Goal: Participate in discussion: Engage in conversation with other users on a specific topic

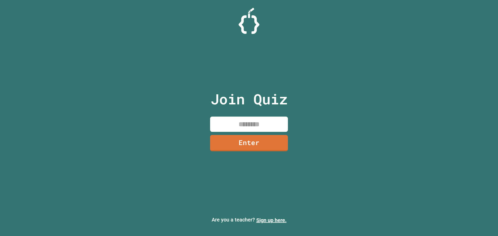
click at [242, 128] on input at bounding box center [249, 124] width 78 height 15
type input "********"
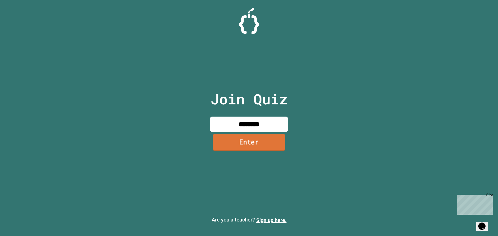
click at [277, 136] on link "Enter" at bounding box center [249, 142] width 72 height 17
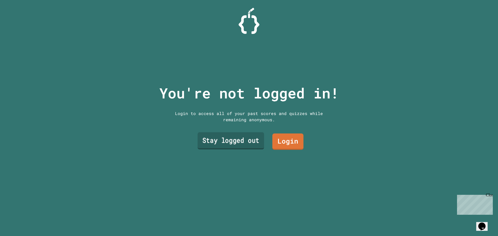
click at [231, 138] on link "Stay logged out" at bounding box center [231, 141] width 66 height 17
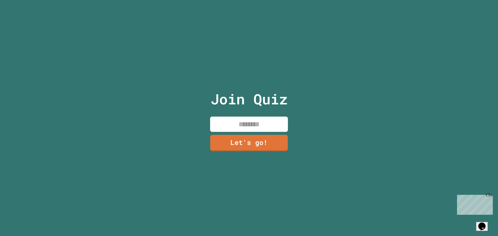
click at [234, 113] on div "Join Quiz Let's go!" at bounding box center [249, 118] width 87 height 236
click at [235, 118] on input at bounding box center [249, 124] width 78 height 15
type input "***"
click at [248, 145] on link "Let's go!" at bounding box center [249, 142] width 77 height 17
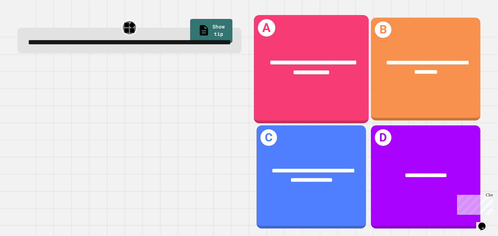
click at [322, 97] on div "**********" at bounding box center [311, 69] width 115 height 108
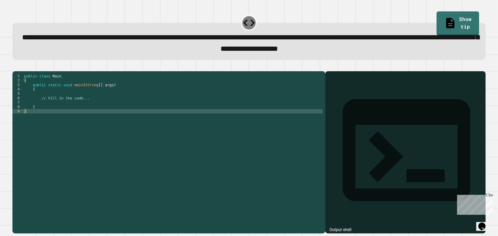
click at [67, 98] on div "public class Main { public static void main ( String [ ] args ) { // Fill in th…" at bounding box center [173, 147] width 300 height 146
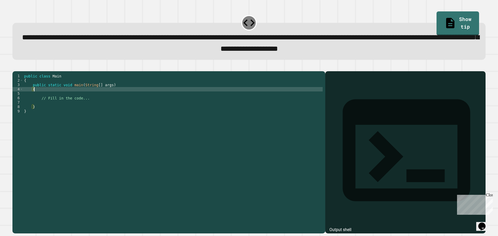
click at [59, 104] on div "public class Main { public static void main ( String [ ] args ) { // Fill in th…" at bounding box center [173, 147] width 300 height 146
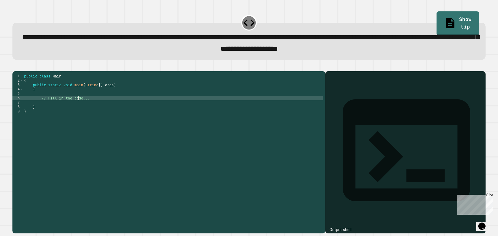
click at [79, 106] on div "public class Main { public static void main ( String [ ] args ) { // Fill in th…" at bounding box center [173, 147] width 300 height 146
click at [77, 113] on div "public class Main { public static void main ( String [ ] args ) { // Fill in th…" at bounding box center [173, 147] width 300 height 146
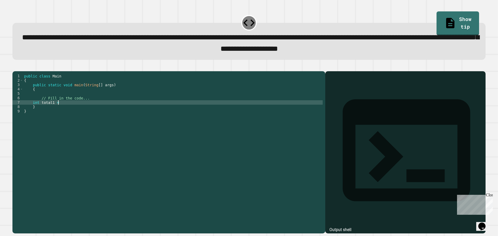
scroll to position [0, 2]
type textarea "**********"
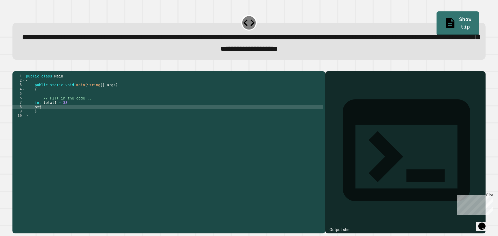
type textarea "*"
type textarea "**********"
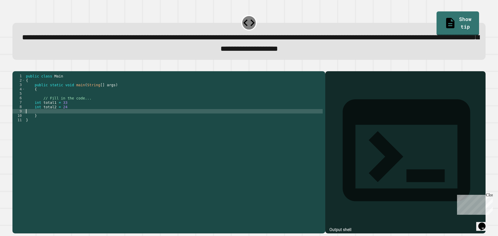
scroll to position [0, 0]
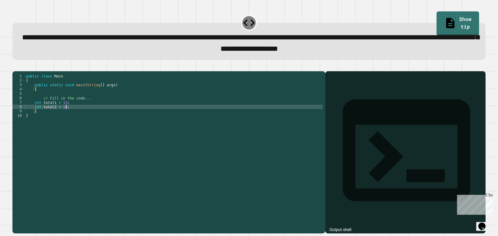
type textarea "**********"
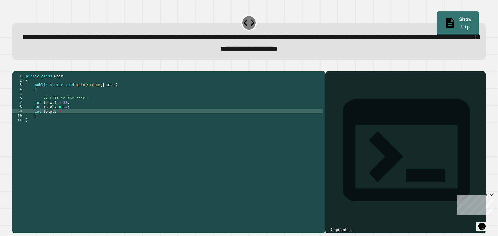
scroll to position [0, 2]
type textarea "**********"
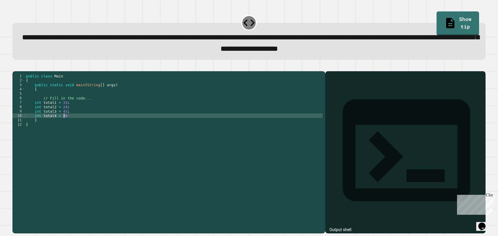
type textarea "**********"
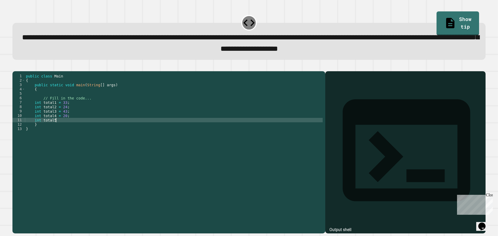
scroll to position [0, 2]
type textarea "**********"
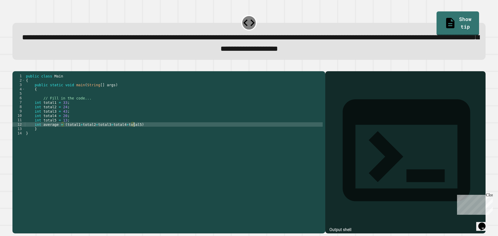
scroll to position [0, 8]
type textarea "**********"
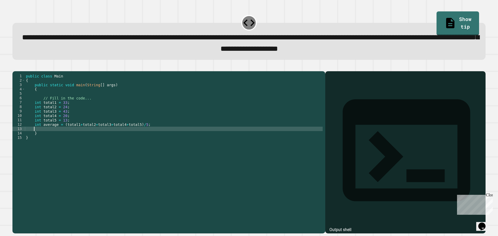
type textarea "*"
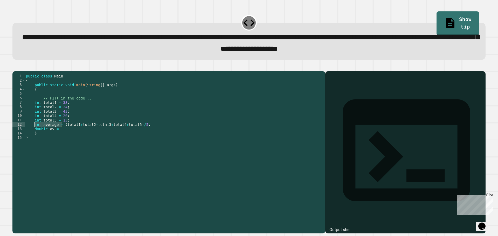
drag, startPoint x: 61, startPoint y: 132, endPoint x: 34, endPoint y: 131, distance: 27.3
click at [34, 131] on div "public class Main { public static void main ( String [ ] args ) { // Fill in th…" at bounding box center [174, 147] width 298 height 146
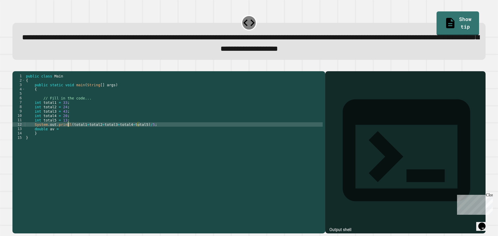
scroll to position [0, 3]
click at [152, 133] on div "public class Main { public static void main ( String [ ] args ) { // Fill in th…" at bounding box center [174, 147] width 298 height 146
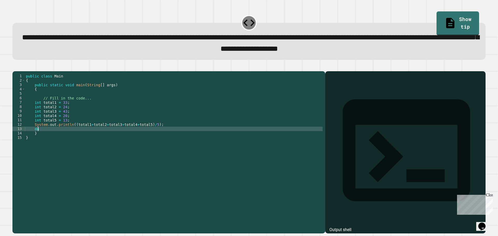
type textarea "*"
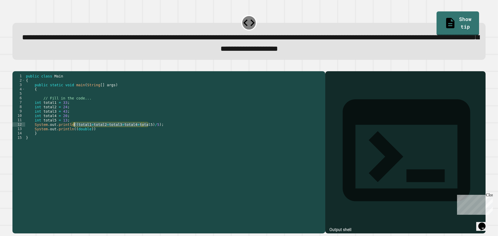
drag, startPoint x: 148, startPoint y: 132, endPoint x: 74, endPoint y: 134, distance: 74.3
click at [74, 134] on div "public class Main { public static void main ( String [ ] args ) { // Fill in th…" at bounding box center [174, 147] width 298 height 146
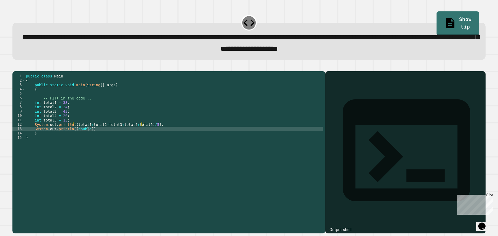
click at [88, 138] on div "public class Main { public static void main ( String [ ] args ) { // Fill in th…" at bounding box center [174, 147] width 298 height 146
paste textarea "**********"
click at [88, 137] on div "public class Main { public static void main ( String [ ] args ) { // Fill in th…" at bounding box center [174, 147] width 298 height 146
click at [177, 137] on div "public class Main { public static void main ( String [ ] args ) { // Fill in th…" at bounding box center [174, 147] width 298 height 146
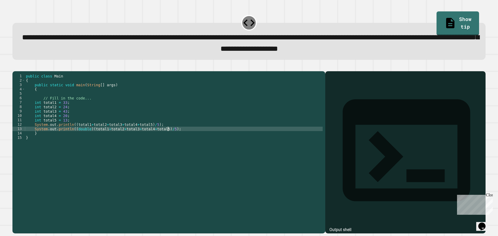
scroll to position [0, 10]
type textarea "**********"
click at [15, 67] on icon "button" at bounding box center [15, 67] width 0 height 0
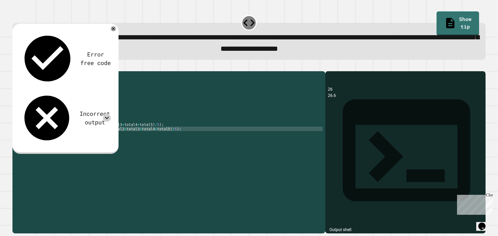
click at [107, 114] on icon at bounding box center [107, 118] width 8 height 8
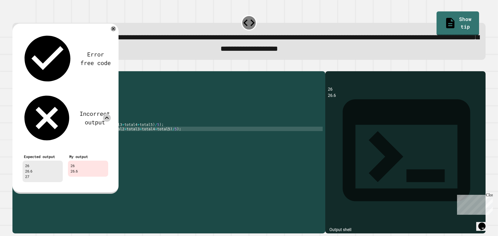
click at [107, 114] on icon at bounding box center [107, 118] width 8 height 8
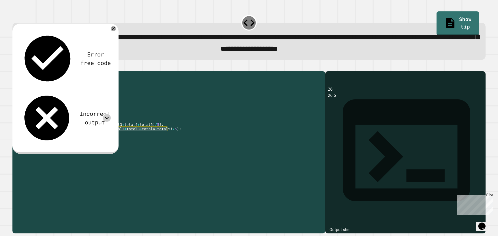
drag, startPoint x: 171, startPoint y: 137, endPoint x: 34, endPoint y: 139, distance: 136.8
click at [34, 139] on div "public class Main { public static void main ( String [ ] args ) { // Fill in th…" at bounding box center [174, 147] width 298 height 146
click at [169, 136] on div "public class Main { public static void main ( String [ ] args ) { // Fill in th…" at bounding box center [174, 142] width 298 height 137
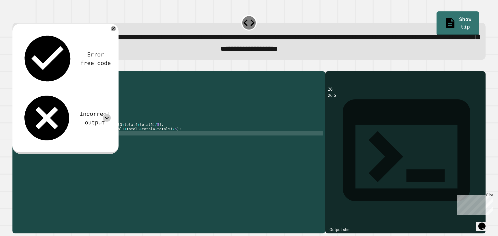
paste textarea "**********"
click at [166, 142] on div "public class Main { public static void main ( String [ ] args ) { // Fill in th…" at bounding box center [174, 147] width 298 height 146
click at [166, 141] on div "public class Main { public static void main ( String [ ] args ) { // Fill in th…" at bounding box center [174, 147] width 298 height 146
click at [72, 143] on div "public class Main { public static void main ( String [ ] args ) { // Fill in th…" at bounding box center [174, 147] width 298 height 146
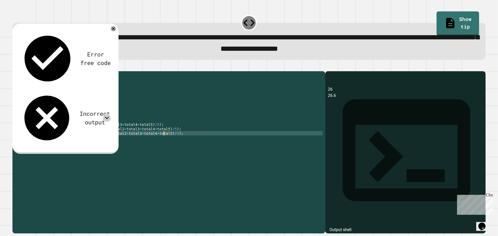
click at [165, 142] on div "public class Main { public static void main ( String [ ] args ) { // Fill in th…" at bounding box center [174, 147] width 298 height 146
click at [72, 143] on div "public class Main { public static void main ( String [ ] args ) { // Fill in th…" at bounding box center [174, 147] width 298 height 146
click at [176, 142] on div "public class Main { public static void main ( String [ ] args ) { // Fill in th…" at bounding box center [174, 147] width 298 height 146
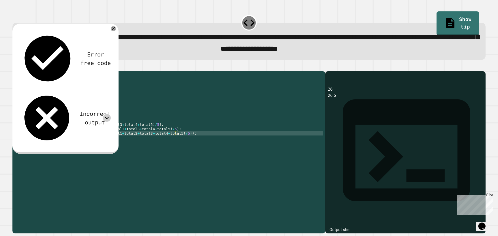
click at [178, 142] on div "public class Main { public static void main ( String [ ] args ) { // Fill in th…" at bounding box center [174, 147] width 298 height 146
click at [101, 142] on div "public class Main { public static void main ( String [ ] args ) { // Fill in th…" at bounding box center [174, 147] width 298 height 146
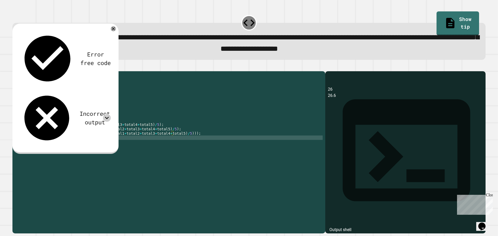
click at [179, 145] on div "public class Main { public static void main ( String [ ] args ) { // Fill in th…" at bounding box center [174, 147] width 298 height 146
click at [179, 142] on div "public class Main { public static void main ( String [ ] args ) { // Fill in th…" at bounding box center [174, 147] width 298 height 146
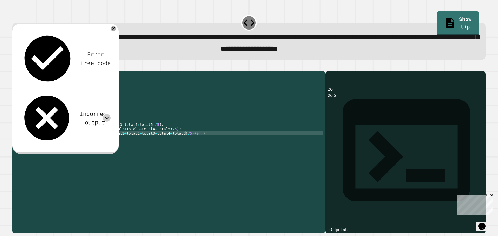
scroll to position [0, 11]
click at [15, 67] on button "button" at bounding box center [15, 67] width 0 height 0
click at [79, 110] on div "Incorrect output" at bounding box center [95, 118] width 32 height 17
click at [101, 91] on div "Incorrect output" at bounding box center [65, 118] width 91 height 54
click at [107, 114] on icon at bounding box center [107, 118] width 8 height 8
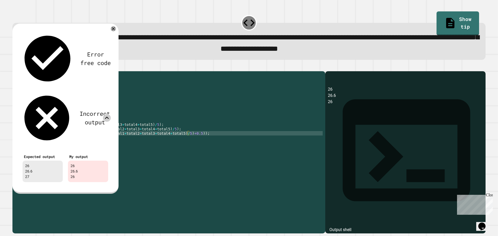
click at [107, 114] on icon at bounding box center [107, 118] width 8 height 8
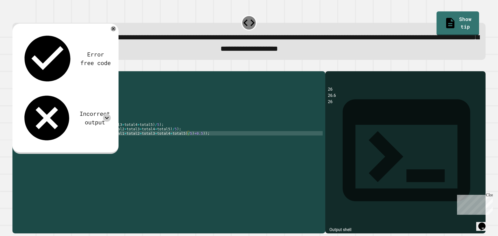
click at [80, 141] on div "public class Main { public static void main ( String [ ] args ) { // Fill in th…" at bounding box center [174, 147] width 298 height 146
click at [82, 141] on div "public class Main { public static void main ( String [ ] args ) { // Fill in th…" at bounding box center [174, 147] width 298 height 146
click at [80, 142] on div "public class Main { public static void main ( String [ ] args ) { // Fill in th…" at bounding box center [174, 147] width 298 height 146
click at [82, 144] on div "public class Main { public static void main ( String [ ] args ) { // Fill in th…" at bounding box center [174, 147] width 298 height 146
click at [110, 114] on icon at bounding box center [107, 118] width 8 height 8
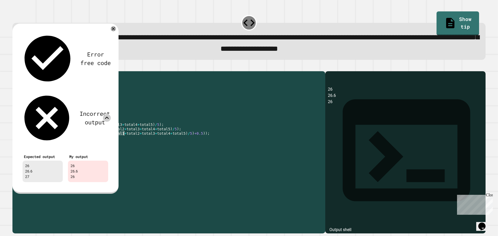
drag, startPoint x: 99, startPoint y: 142, endPoint x: 105, endPoint y: 141, distance: 6.0
click at [105, 141] on div "public class Main { public static void main ( String [ ] args ) { // Fill in th…" at bounding box center [174, 147] width 298 height 146
click at [77, 141] on div "public class Main { public static void main ( String [ ] args ) { // Fill in th…" at bounding box center [174, 147] width 298 height 146
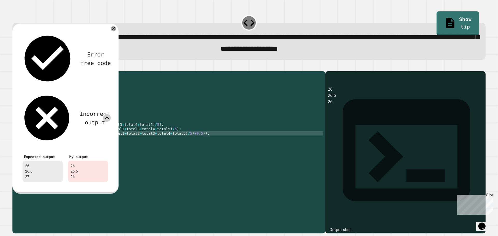
click at [81, 142] on div "public class Main { public static void main ( String [ ] args ) { // Fill in th…" at bounding box center [174, 147] width 298 height 146
click at [83, 142] on div "public class Main { public static void main ( String [ ] args ) { // Fill in th…" at bounding box center [174, 147] width 298 height 146
click at [187, 141] on div "public class Main { public static void main ( String [ ] args ) { // Fill in th…" at bounding box center [174, 147] width 298 height 146
type textarea "**********"
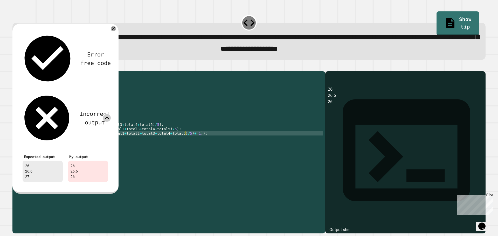
click at [115, 28] on div "Error free code 26 26.6 26 Incorrect output Expected output 26 26.6 27 My outpu…" at bounding box center [65, 109] width 106 height 171
click at [113, 30] on icon at bounding box center [113, 29] width 6 height 6
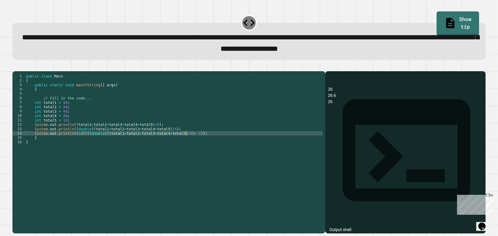
click at [14, 71] on div at bounding box center [248, 68] width 473 height 6
click at [15, 67] on button "button" at bounding box center [15, 67] width 0 height 0
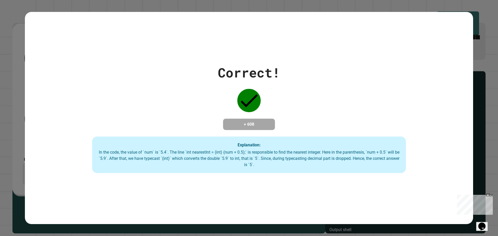
click at [3, 110] on div "Correct! + 608 Explanation: In the code, the value of `num` is `5.4`. The line …" at bounding box center [249, 118] width 498 height 236
click at [8, 104] on div "Correct! + 608 Explanation: In the code, the value of `num` is `5.4`. The line …" at bounding box center [249, 118] width 498 height 236
click at [15, 127] on div "Correct! + 608 Explanation: In the code, the value of `num` is `5.4`. The line …" at bounding box center [249, 118] width 498 height 236
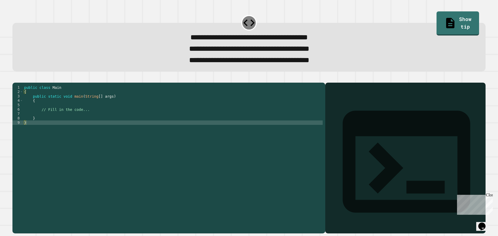
click at [60, 123] on div "public class Main { public static void main ( String [ ] args ) { // Fill in th…" at bounding box center [173, 151] width 300 height 132
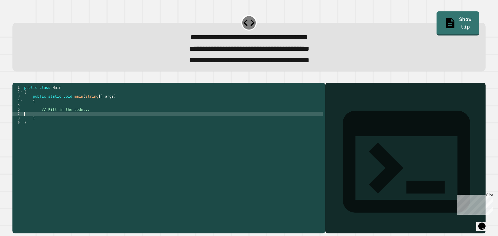
click at [17, 82] on div "1 2 3 4 5 6 7 8 9 public class Main { public static void main ( String [ ] args…" at bounding box center [249, 155] width 478 height 162
click at [15, 78] on icon "button" at bounding box center [15, 78] width 0 height 0
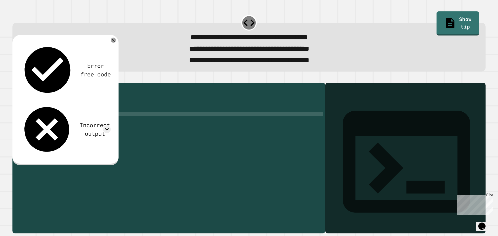
click at [33, 103] on div "Incorrect output" at bounding box center [65, 130] width 91 height 54
click at [109, 126] on icon at bounding box center [107, 130] width 8 height 8
click at [103, 126] on div at bounding box center [107, 130] width 8 height 8
click at [104, 126] on icon at bounding box center [107, 130] width 8 height 8
click at [66, 124] on div "public class Main { public static void main ( String [ ] args ) { // Fill in th…" at bounding box center [173, 151] width 300 height 132
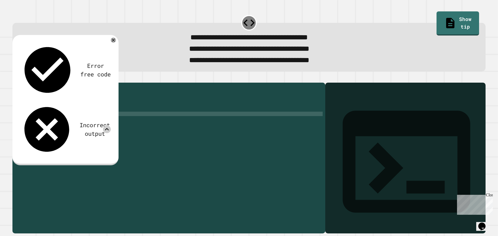
scroll to position [0, 4]
click at [15, 78] on icon "button" at bounding box center [15, 78] width 0 height 0
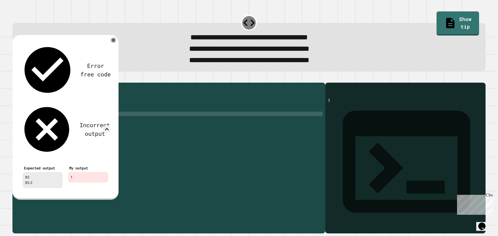
click at [74, 121] on div "public class Main { public static void main ( String [ ] args ) { // Fill in th…" at bounding box center [173, 151] width 300 height 132
type textarea "**********"
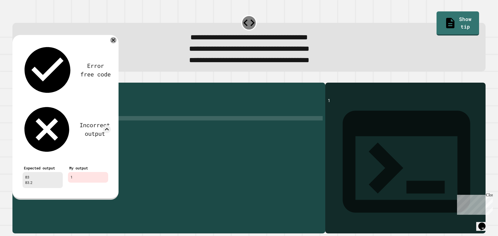
click at [116, 41] on div at bounding box center [113, 40] width 6 height 6
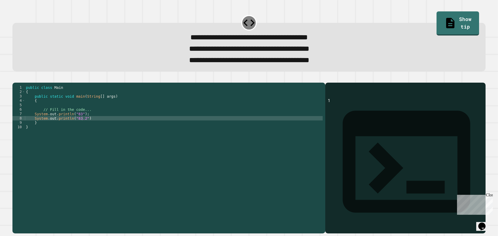
click at [86, 128] on div "public class Main { public static void main ( String [ ] args ) { // Fill in th…" at bounding box center [174, 151] width 298 height 132
type textarea "**********"
click at [15, 78] on icon "button" at bounding box center [15, 78] width 0 height 0
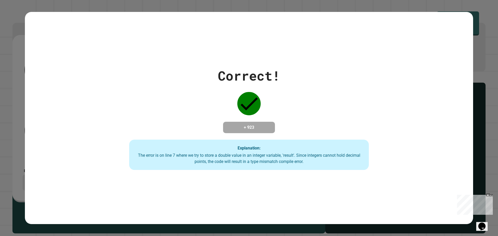
click at [489, 196] on div "Close" at bounding box center [489, 196] width 6 height 6
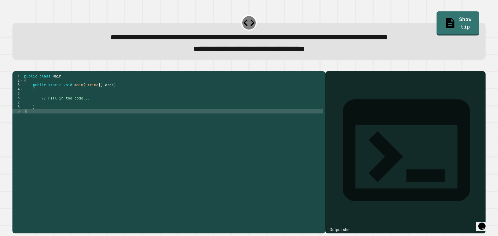
click at [49, 105] on div "public class Main { public static void main ( String [ ] args ) { // Fill in th…" at bounding box center [173, 147] width 300 height 146
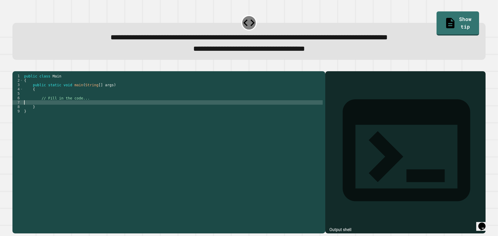
click at [55, 113] on div "public class Main { public static void main ( String [ ] args ) { // Fill in th…" at bounding box center [173, 147] width 300 height 146
click at [55, 110] on div "public class Main { public static void main ( String [ ] args ) { // Fill in th…" at bounding box center [173, 147] width 300 height 146
type textarea "**********"
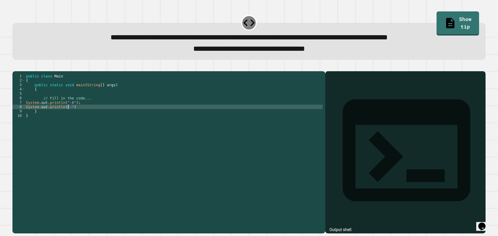
scroll to position [0, 3]
type textarea "**********"
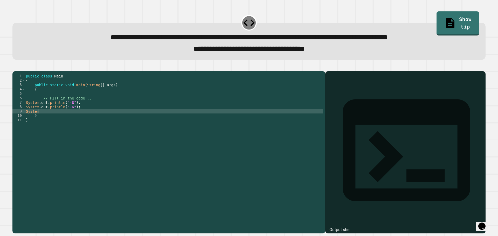
scroll to position [0, 1]
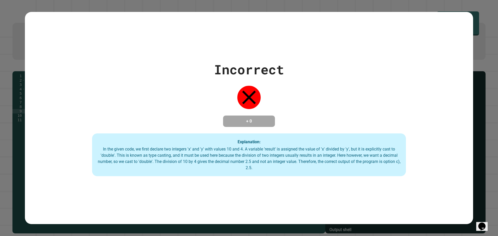
type textarea "*******"
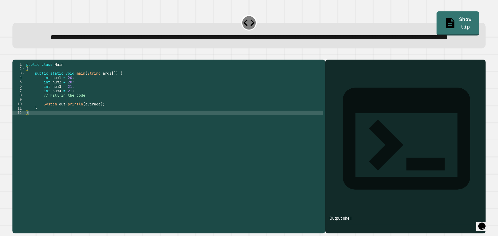
click at [72, 131] on div "public class Main { public static void main ( String args [ ]) { int num1 = 20 …" at bounding box center [174, 135] width 298 height 146
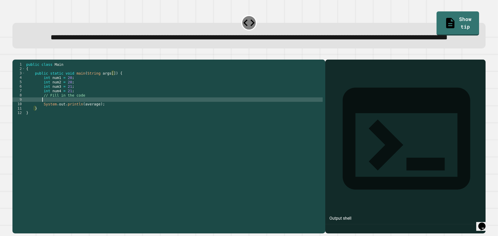
click at [65, 119] on div "public class Main { public static void main ( String args [ ]) { int num1 = 20 …" at bounding box center [174, 135] width 298 height 146
type textarea "*"
click at [15, 56] on icon "button" at bounding box center [15, 56] width 0 height 0
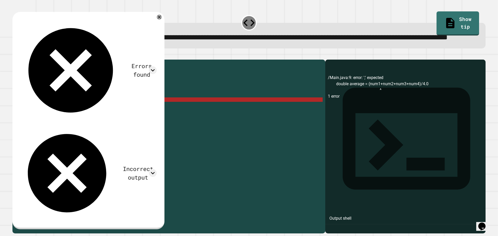
click at [131, 119] on div "public class Main { public static void main ( String args [ ]) { int num1 = 20 …" at bounding box center [174, 135] width 298 height 146
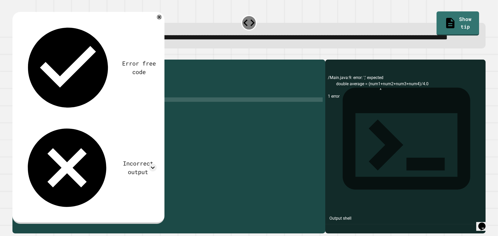
type textarea "**********"
click at [15, 56] on icon "button" at bounding box center [15, 56] width 0 height 0
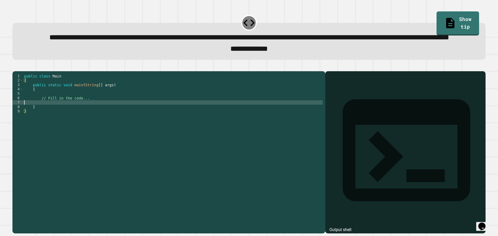
click at [56, 124] on div "public class Main { public static void main ( String [ ] args ) { // Fill in th…" at bounding box center [173, 140] width 300 height 132
type textarea "**********"
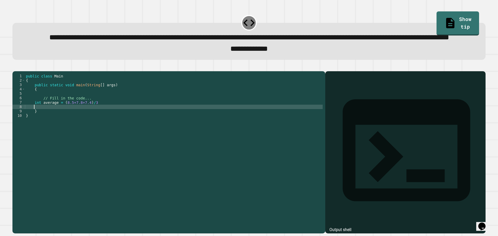
scroll to position [0, 0]
type textarea "*"
click at [92, 124] on div "public class Main { public static void main ( String [ ] args ) { // Fill in th…" at bounding box center [174, 140] width 298 height 132
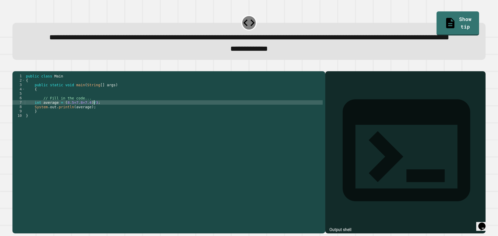
scroll to position [0, 4]
click at [15, 67] on icon "button" at bounding box center [15, 67] width 0 height 0
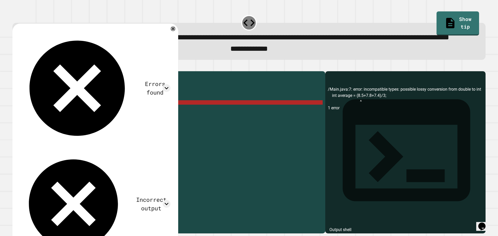
click at [61, 122] on div "public class Main { public static void main ( String [ ] args ) { // Fill in th…" at bounding box center [174, 140] width 298 height 132
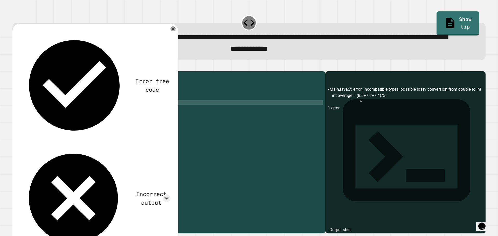
scroll to position [0, 3]
click at [98, 122] on div "public class Main { public static void main ( String [ ] args ) { // Fill in th…" at bounding box center [174, 140] width 298 height 132
click at [70, 124] on div "public class Main { public static void main ( String [ ] args ) { // Fill in th…" at bounding box center [174, 140] width 298 height 132
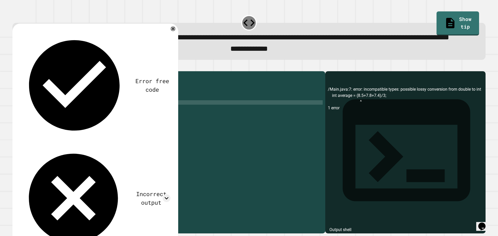
click at [62, 123] on div "public class Main { public static void main ( String [ ] args ) { // Fill in th…" at bounding box center [174, 140] width 298 height 132
type textarea "**********"
click at [15, 67] on icon "button" at bounding box center [15, 67] width 0 height 0
